Goal: Navigation & Orientation: Find specific page/section

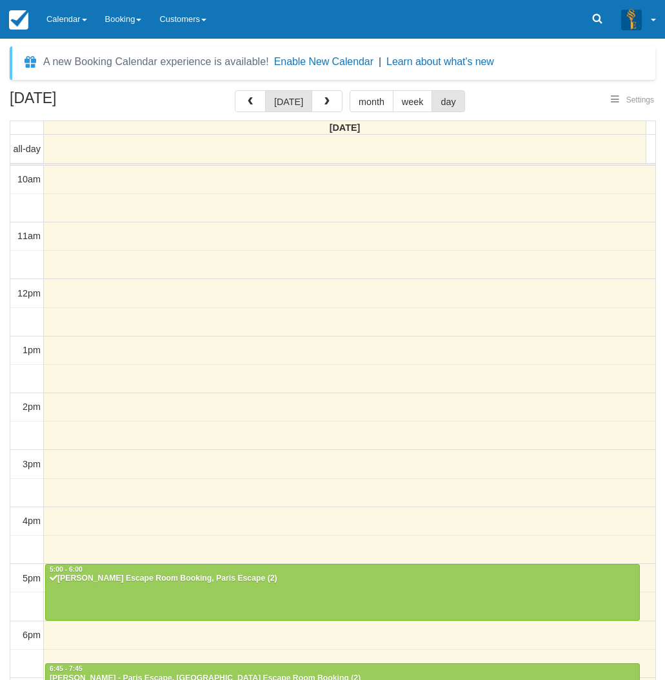
select select
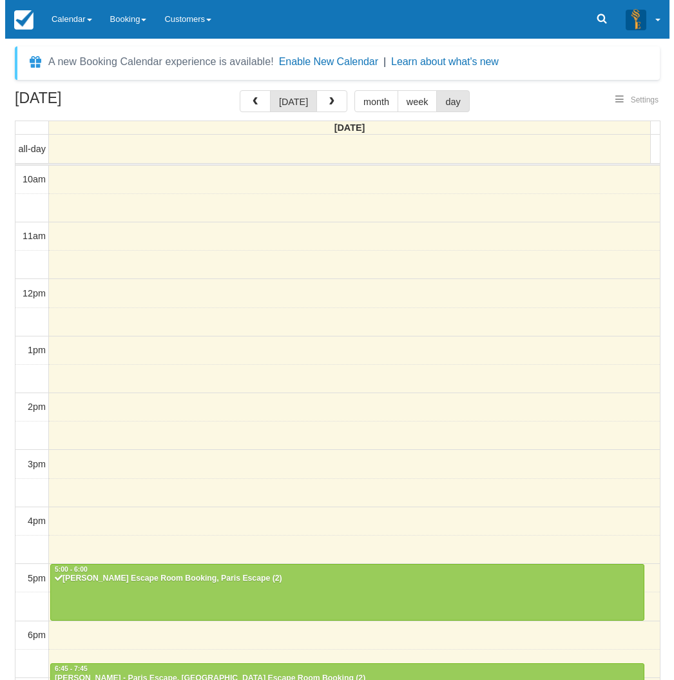
scroll to position [160, 0]
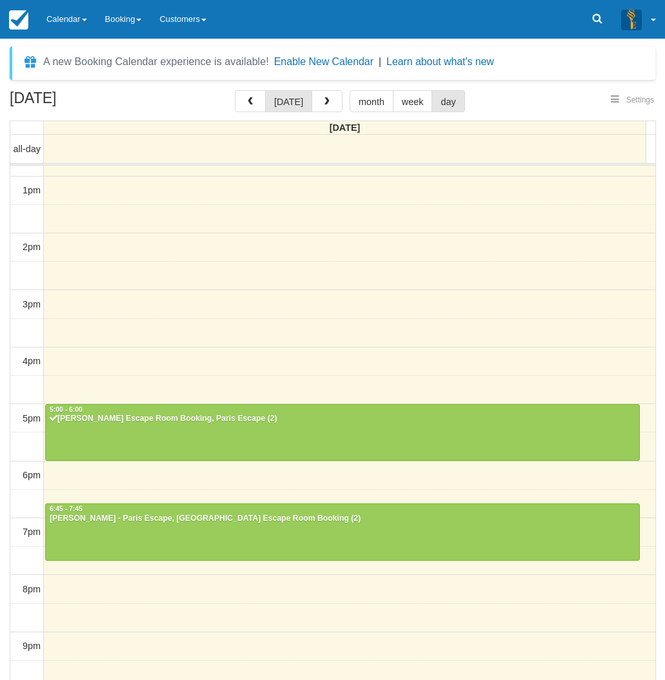
select select
click at [328, 98] on span "button" at bounding box center [326, 101] width 9 height 9
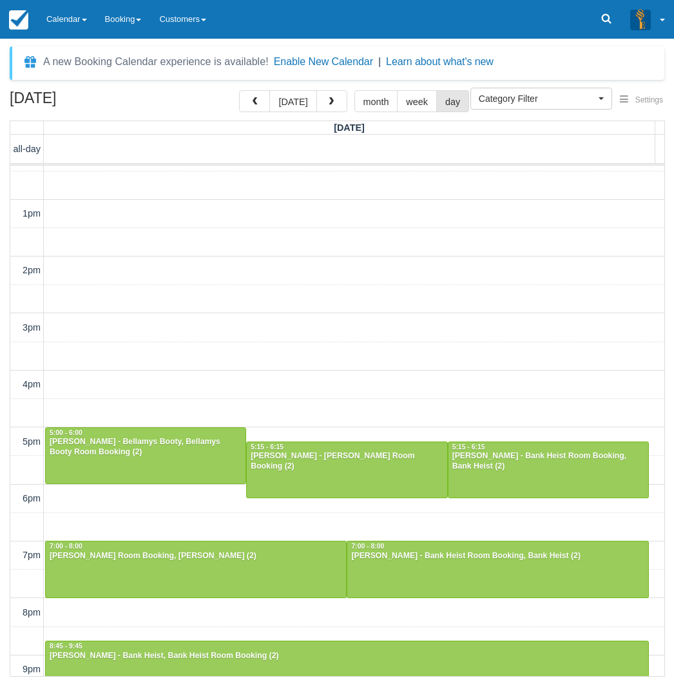
scroll to position [200, 0]
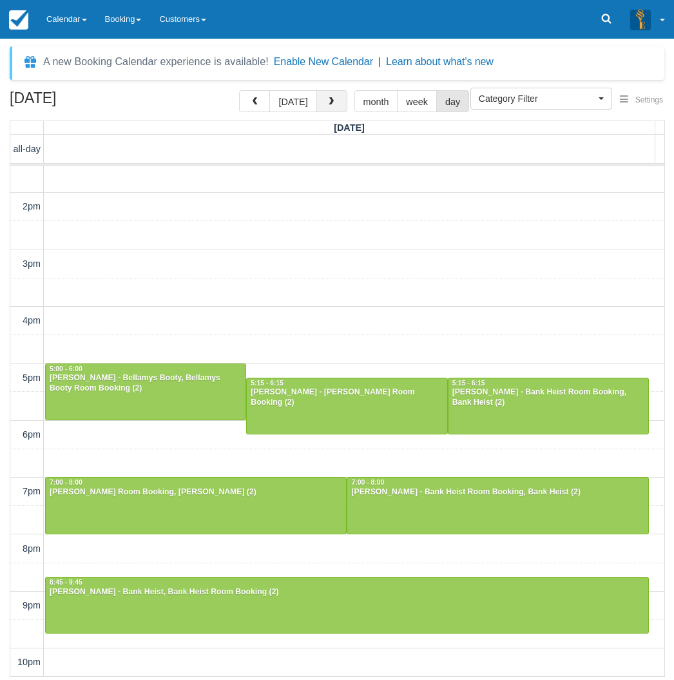
click at [323, 108] on button "button" at bounding box center [332, 101] width 31 height 22
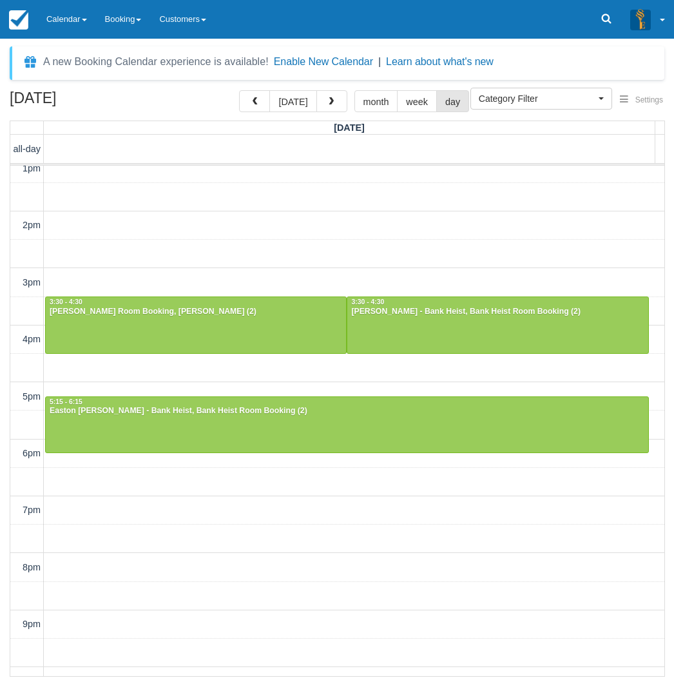
scroll to position [200, 0]
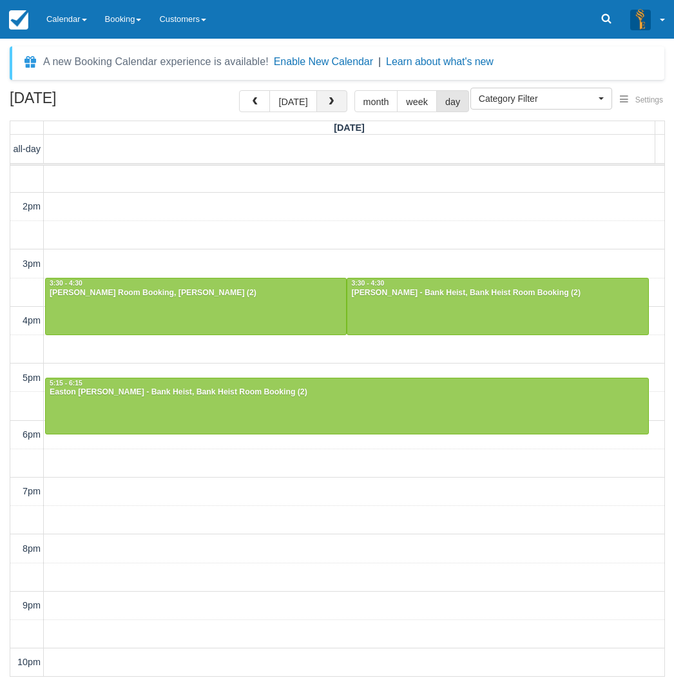
click at [328, 101] on span "button" at bounding box center [331, 101] width 9 height 9
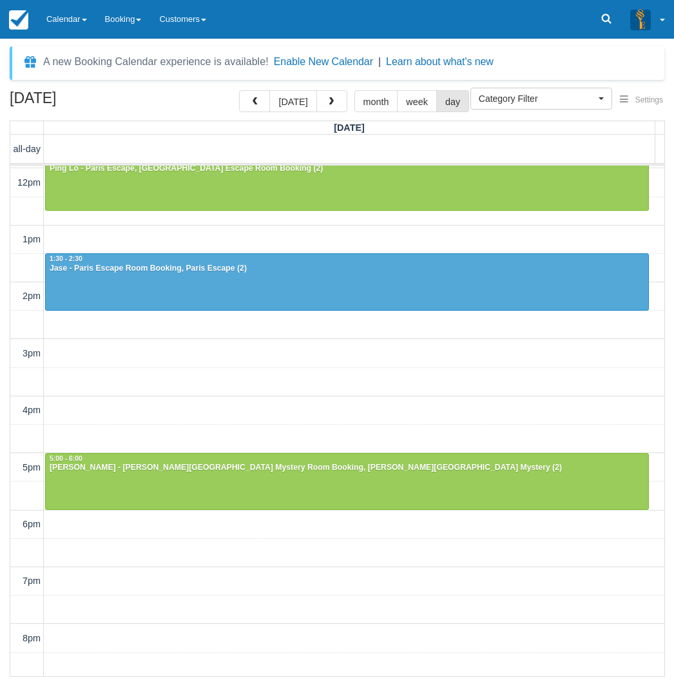
scroll to position [200, 0]
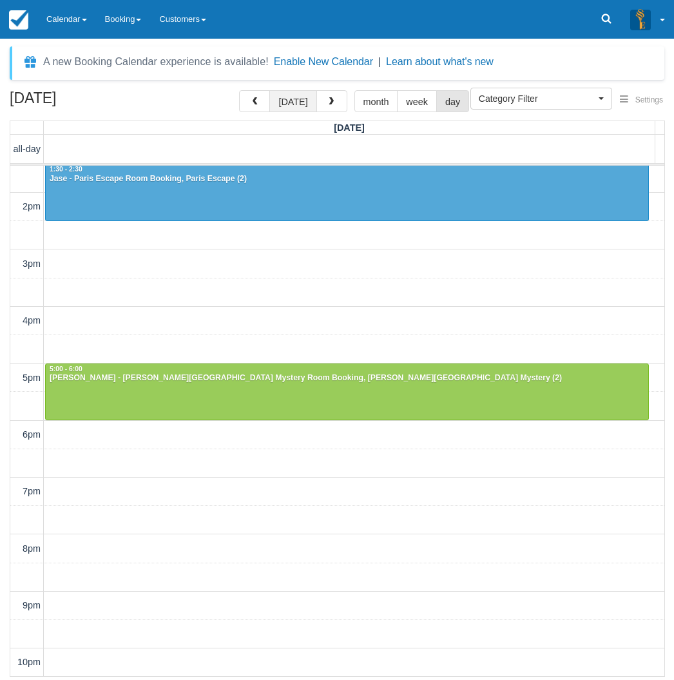
click at [305, 100] on button "[DATE]" at bounding box center [292, 101] width 47 height 22
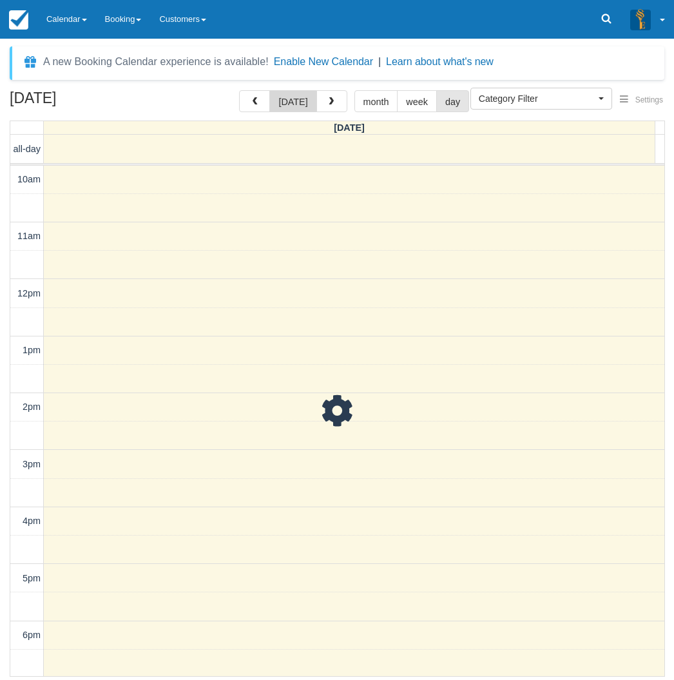
scroll to position [201, 0]
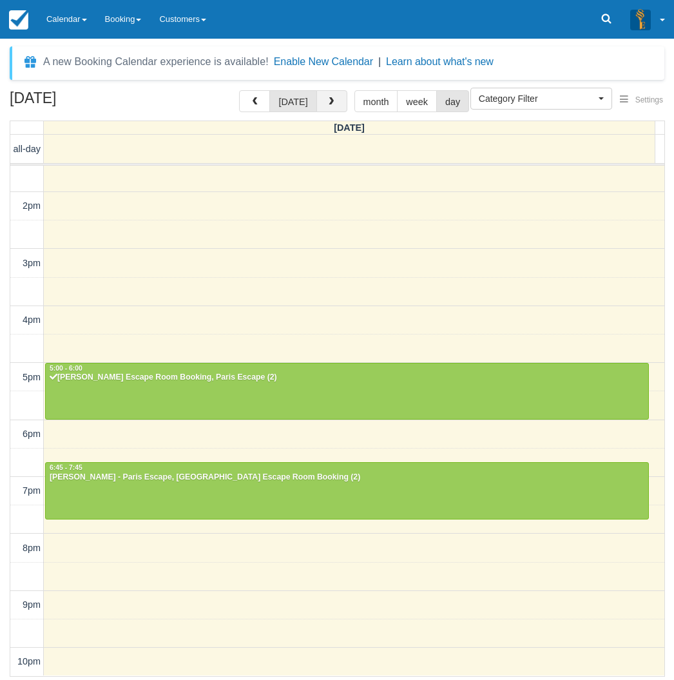
click at [329, 93] on button "button" at bounding box center [332, 101] width 31 height 22
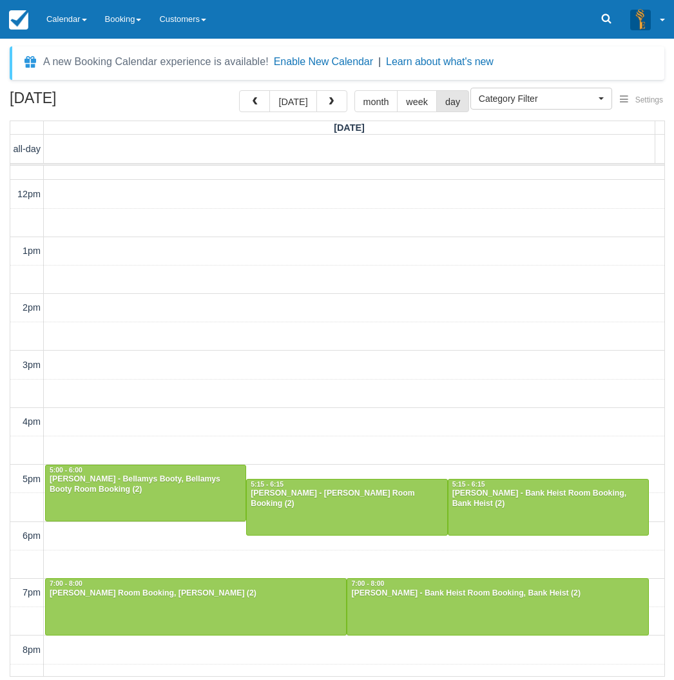
scroll to position [200, 0]
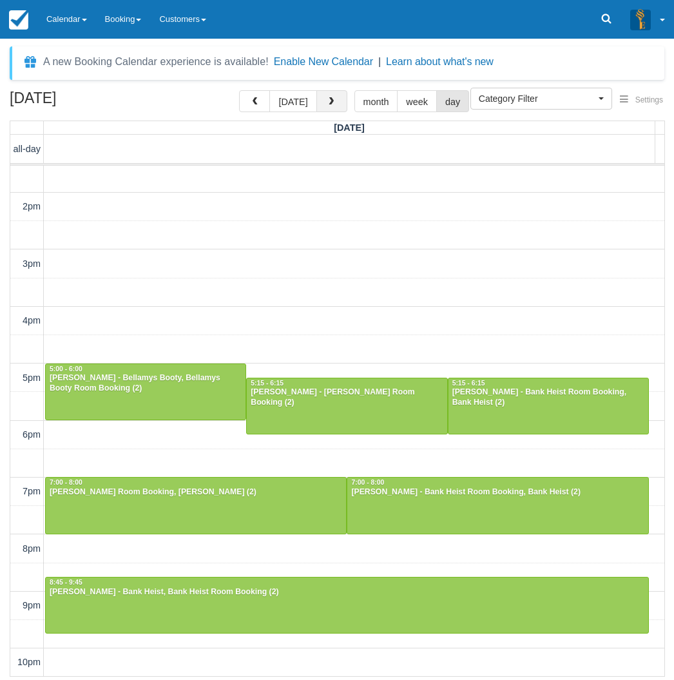
click at [338, 104] on button "button" at bounding box center [332, 101] width 31 height 22
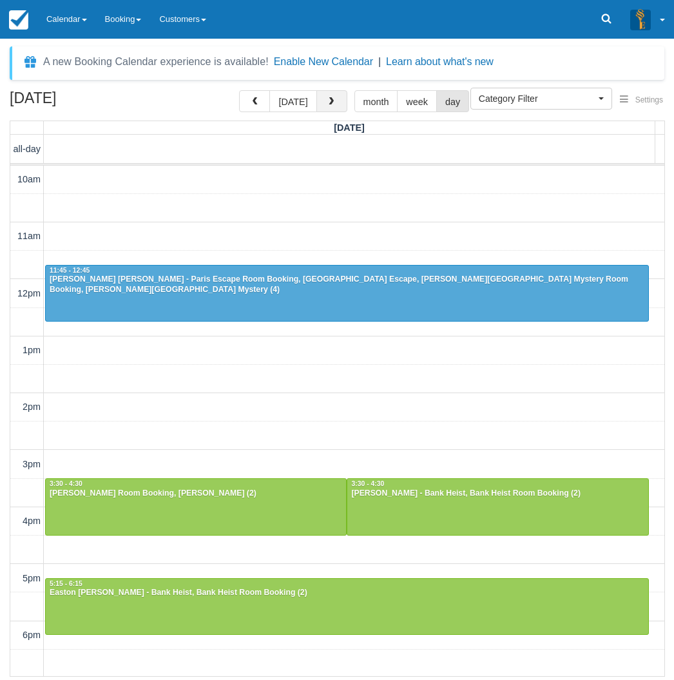
click at [329, 107] on button "button" at bounding box center [332, 101] width 31 height 22
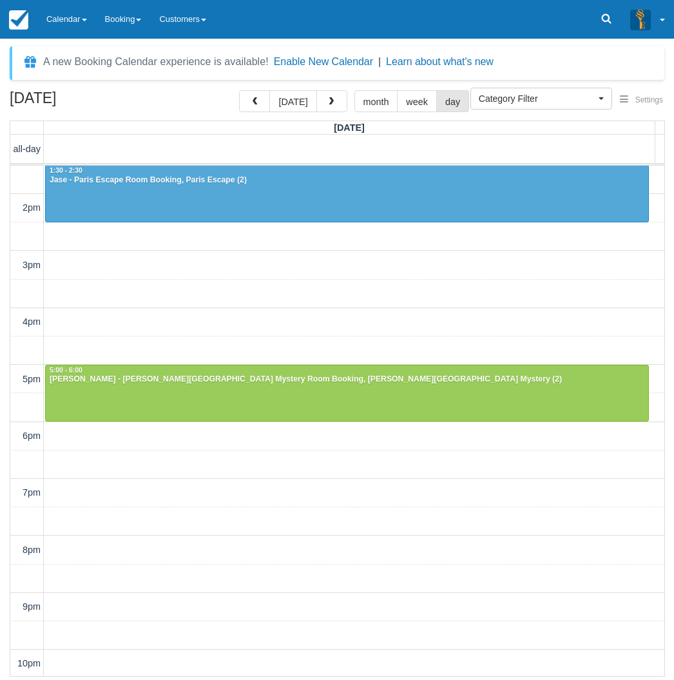
scroll to position [200, 0]
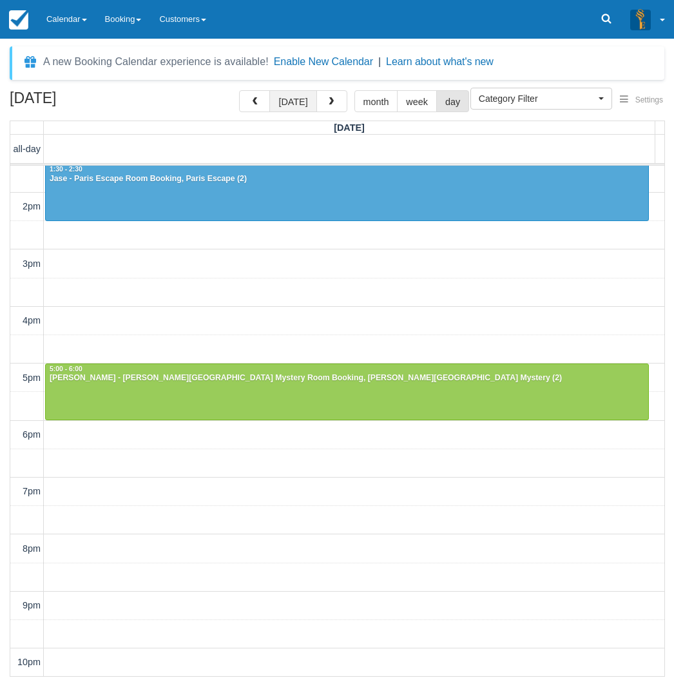
click at [302, 110] on button "[DATE]" at bounding box center [292, 101] width 47 height 22
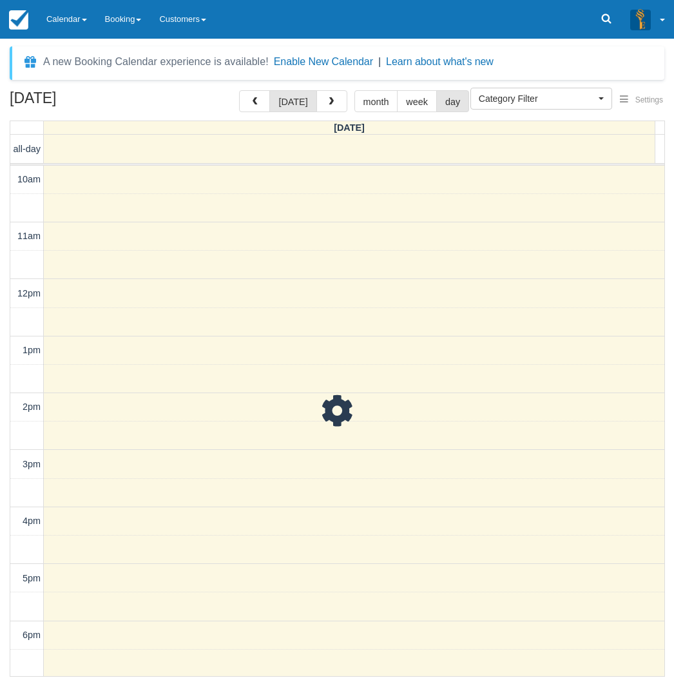
scroll to position [201, 0]
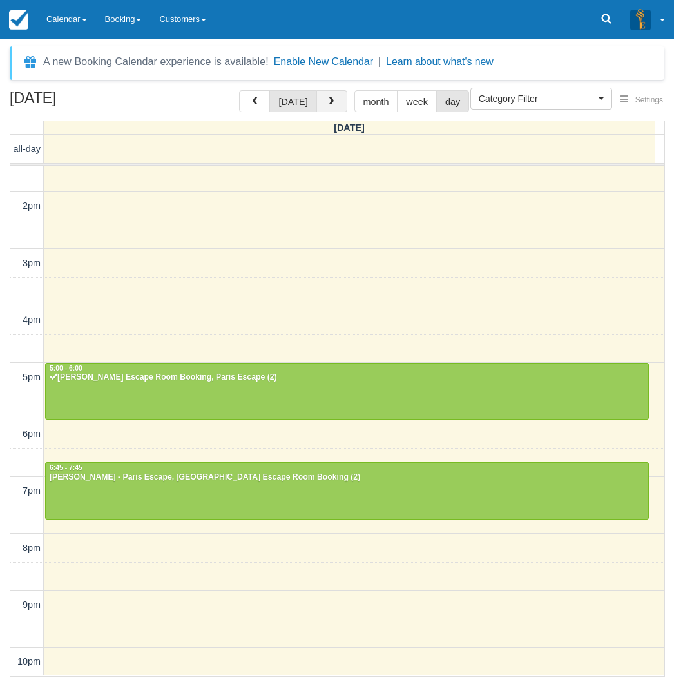
click at [336, 106] on button "button" at bounding box center [332, 101] width 31 height 22
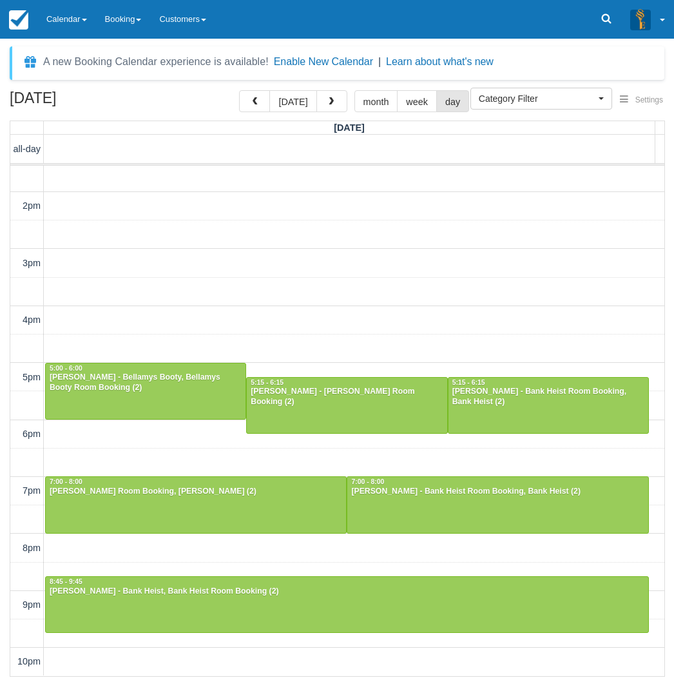
scroll to position [200, 0]
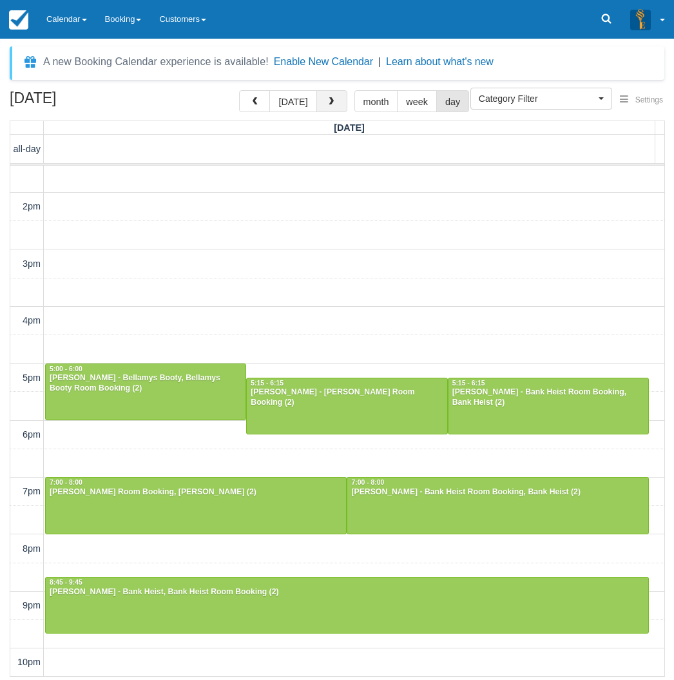
click at [340, 99] on button "button" at bounding box center [332, 101] width 31 height 22
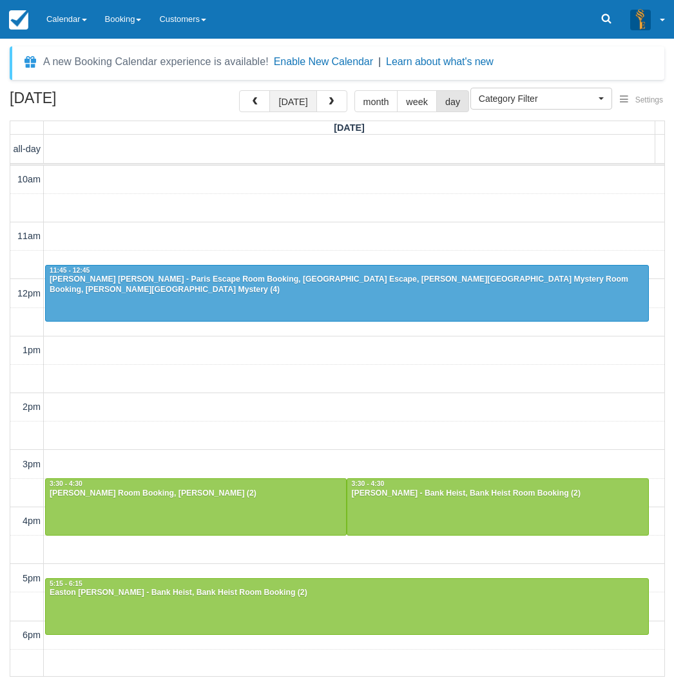
click at [302, 95] on button "[DATE]" at bounding box center [292, 101] width 47 height 22
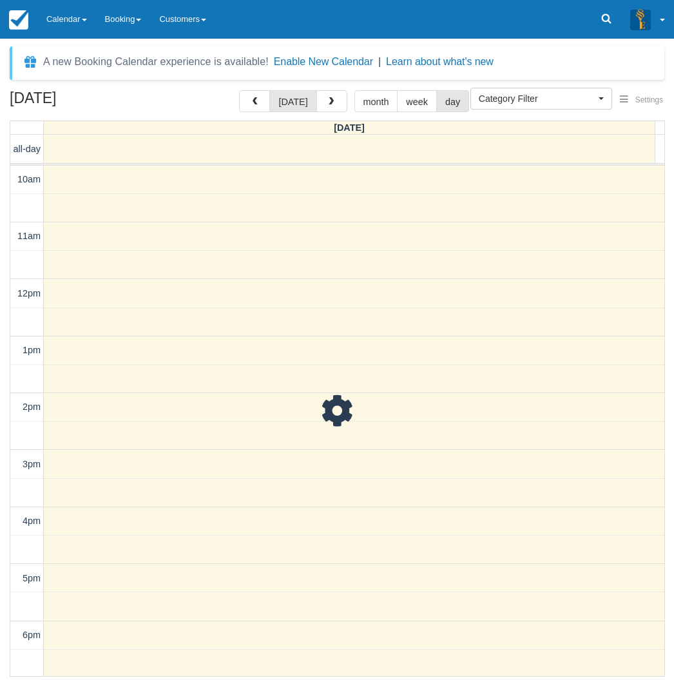
scroll to position [201, 0]
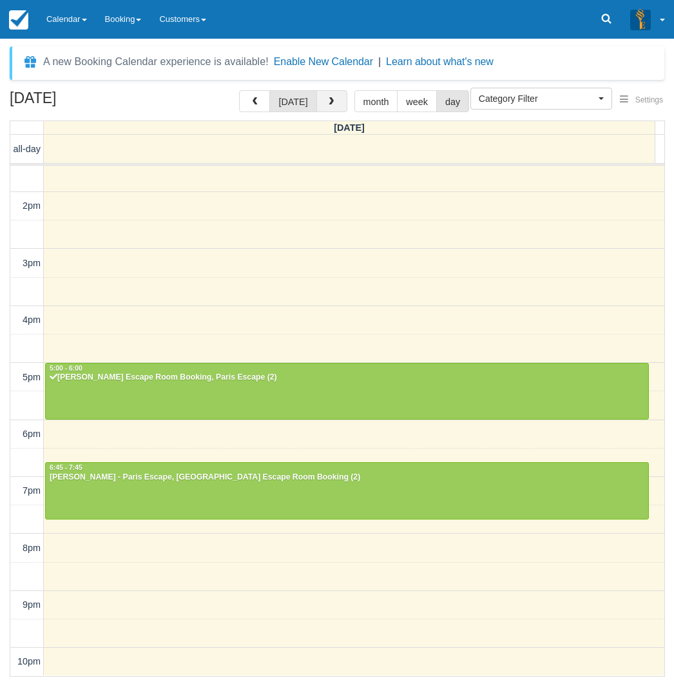
click at [323, 99] on button "button" at bounding box center [332, 101] width 31 height 22
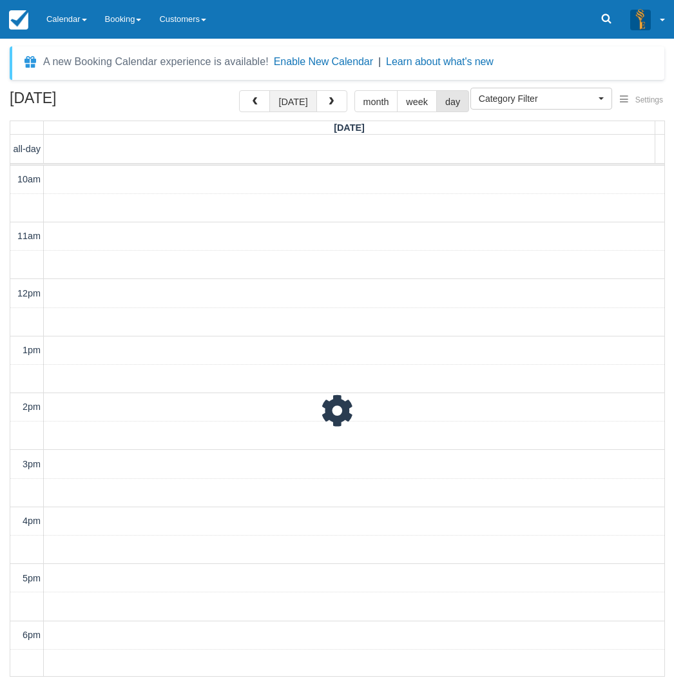
scroll to position [201, 0]
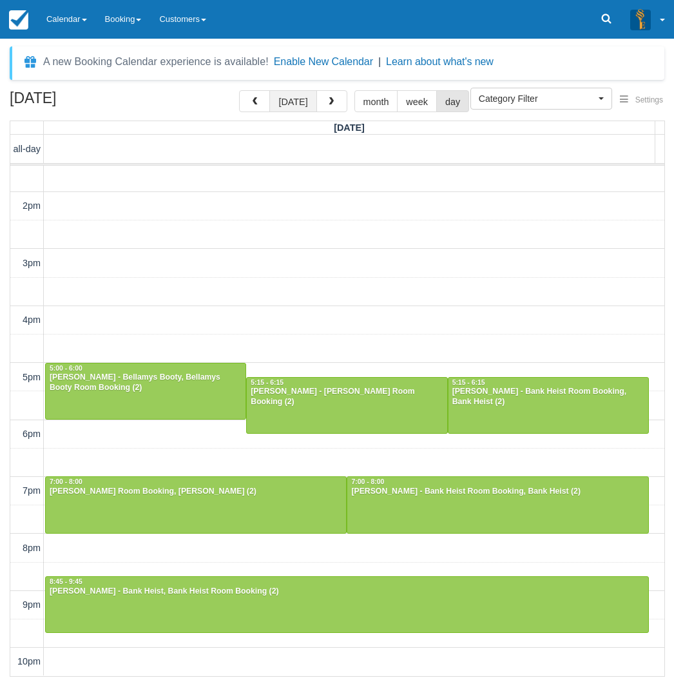
click at [303, 104] on button "[DATE]" at bounding box center [292, 101] width 47 height 22
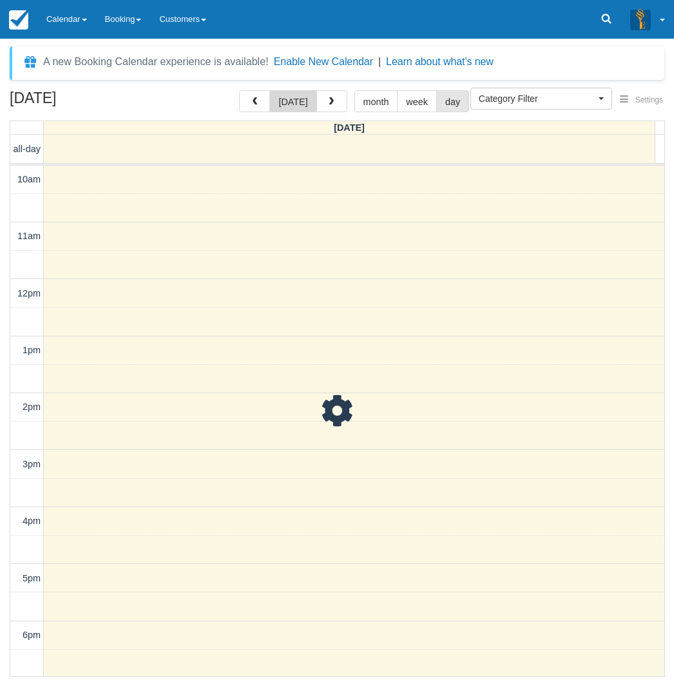
scroll to position [201, 0]
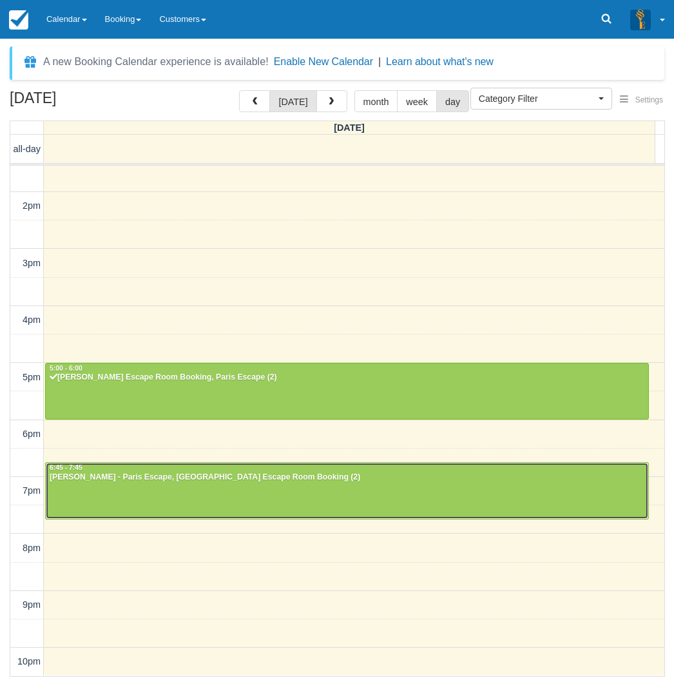
click at [227, 491] on div at bounding box center [347, 490] width 603 height 55
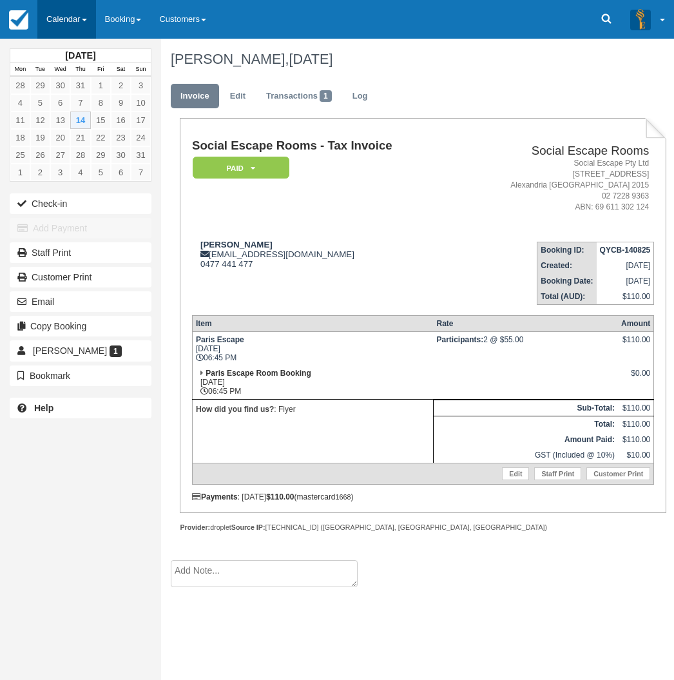
click at [81, 12] on link "Calendar" at bounding box center [66, 19] width 59 height 39
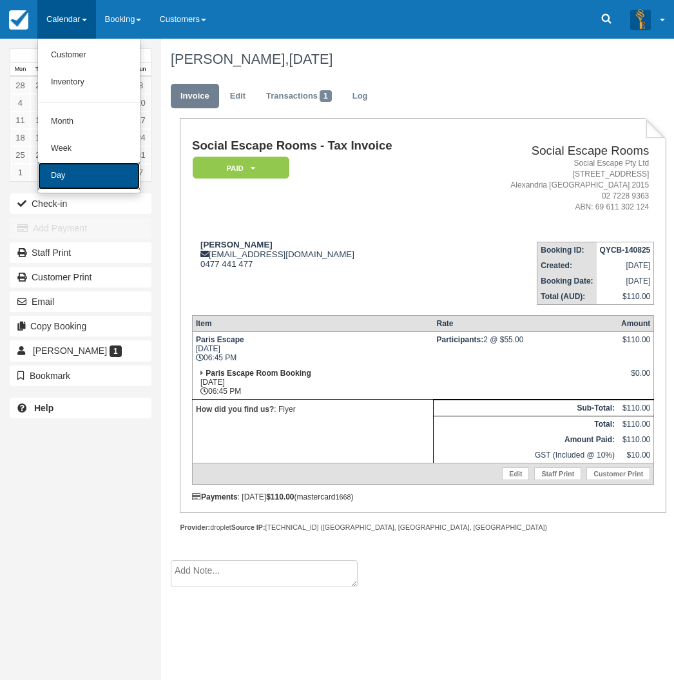
click at [126, 171] on link "Day" at bounding box center [89, 175] width 102 height 27
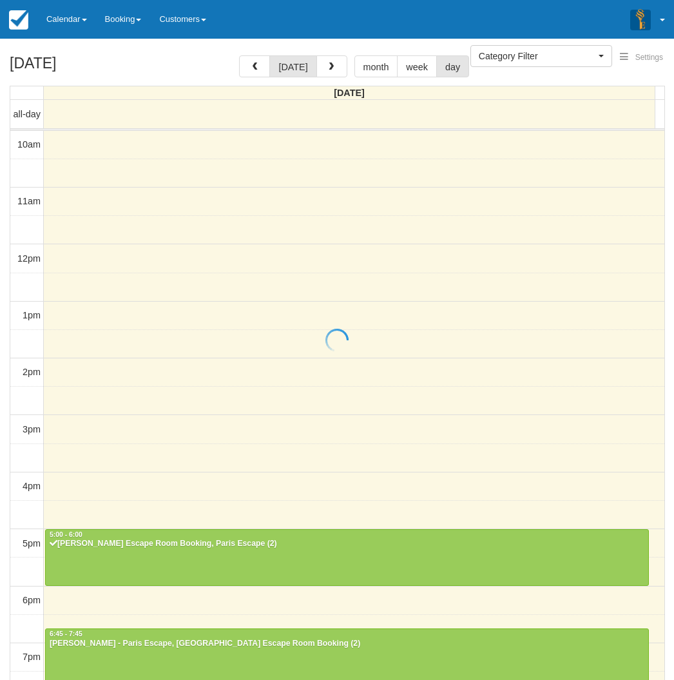
select select
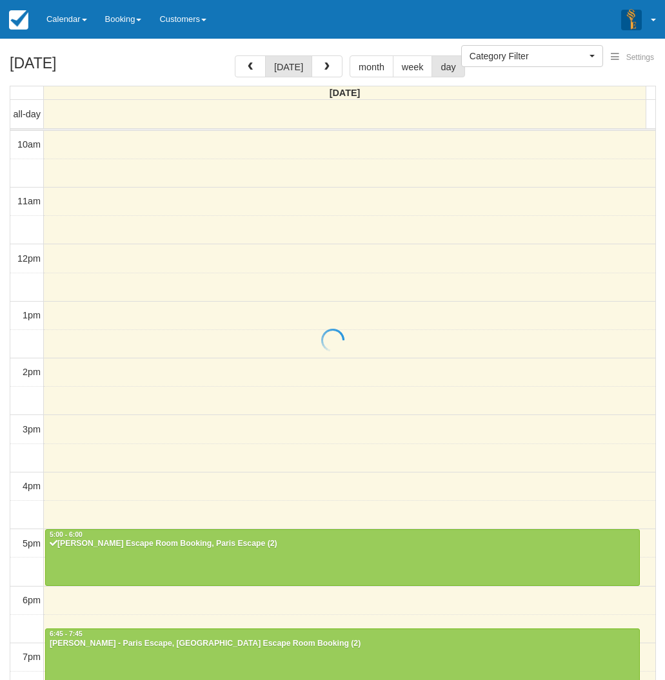
scroll to position [160, 0]
